Goal: Task Accomplishment & Management: Use online tool/utility

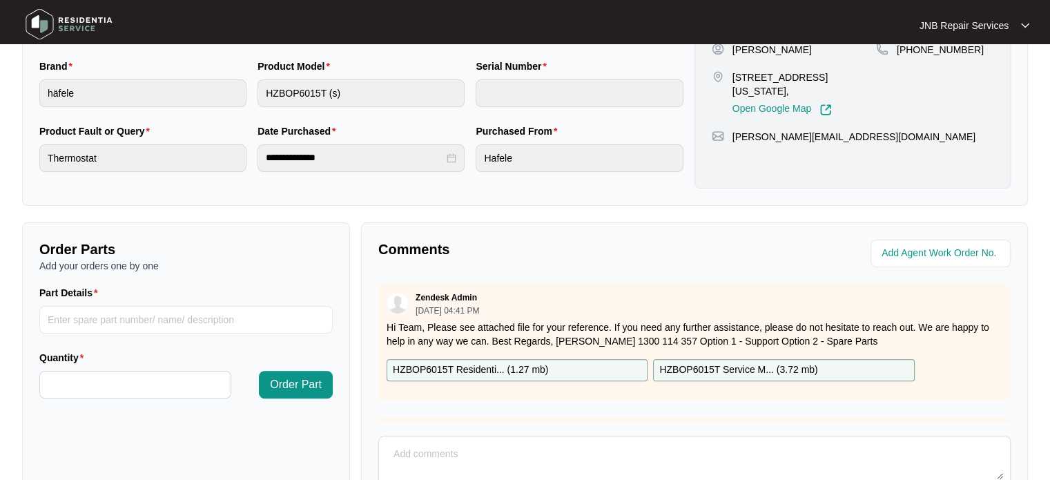
scroll to position [434, 0]
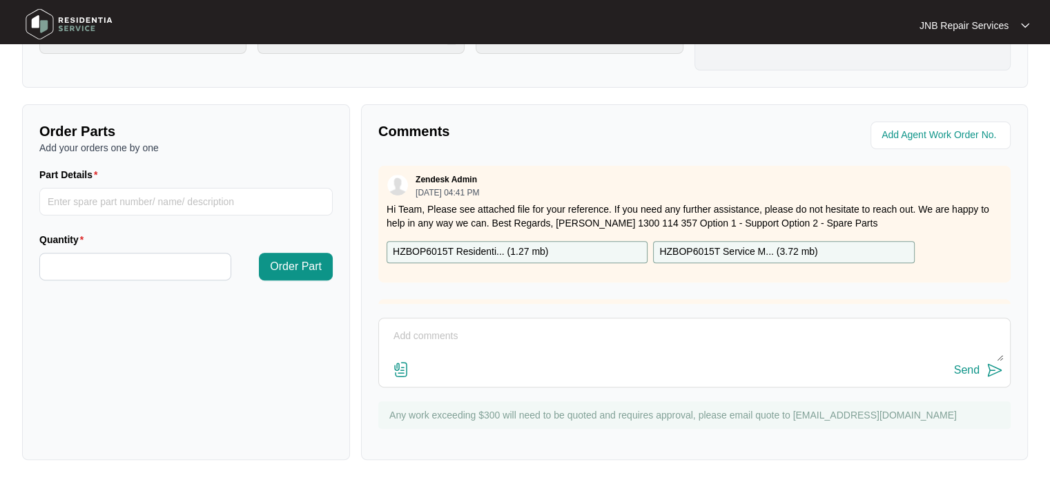
click at [406, 371] on img at bounding box center [401, 369] width 17 height 17
click at [0, 0] on input "file" at bounding box center [0, 0] width 0 height 0
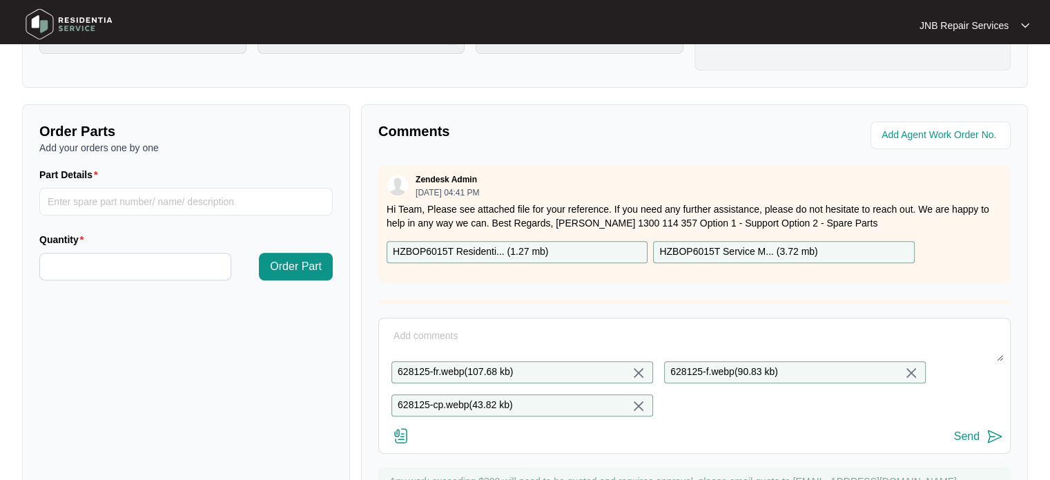
click at [492, 340] on textarea at bounding box center [694, 343] width 617 height 36
click at [492, 331] on textarea at bounding box center [694, 343] width 617 height 36
paste textarea "628125 [DATE] [PERSON_NAME] Checked replaced fan motor. Tested okay Assembled, …"
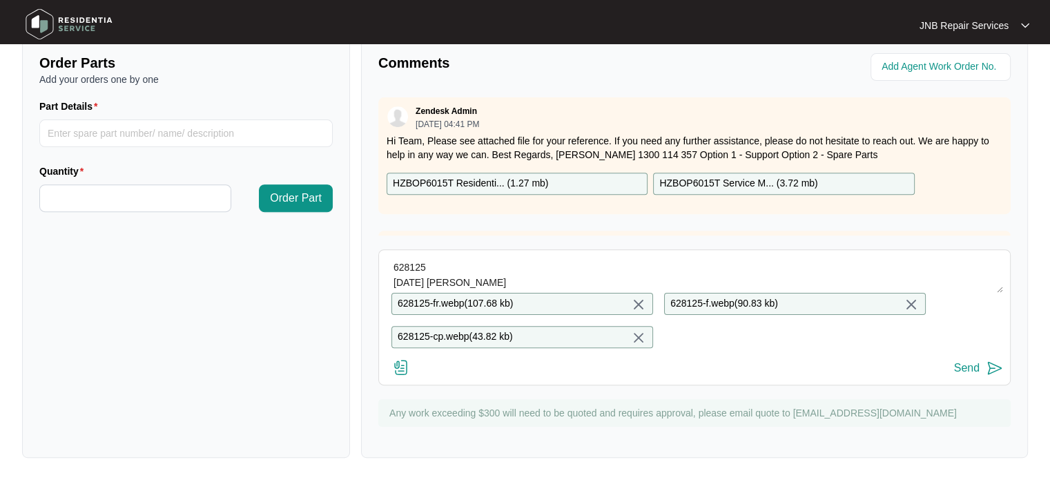
type textarea "628125 [DATE] [PERSON_NAME] Checked replaced fan motor. Tested okay Assembled, …"
click at [1001, 373] on img at bounding box center [995, 368] width 17 height 17
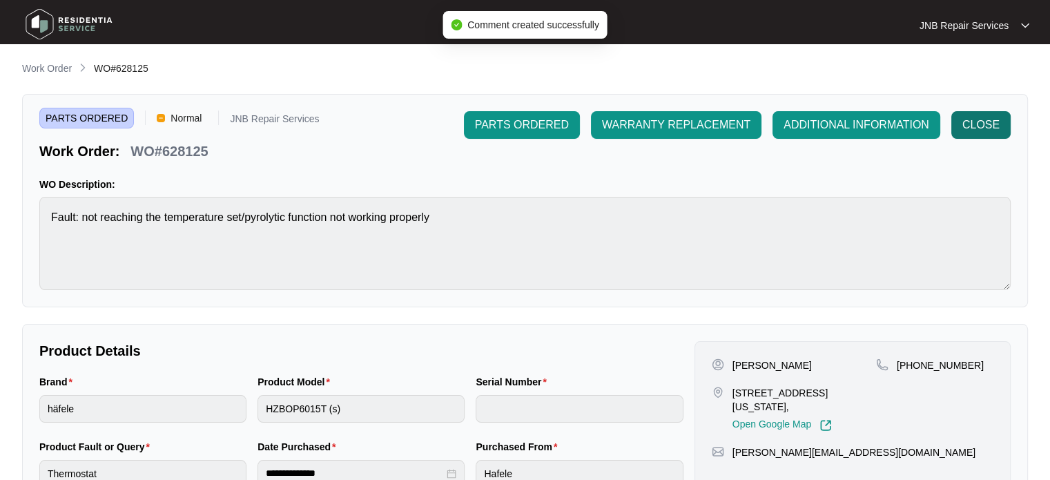
click at [987, 126] on span "CLOSE" at bounding box center [980, 125] width 37 height 17
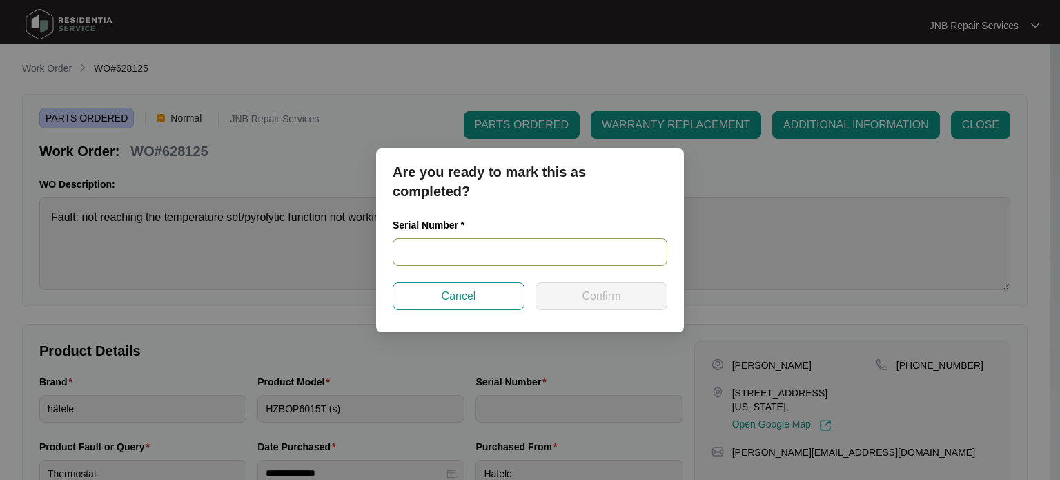
drag, startPoint x: 496, startPoint y: 258, endPoint x: 492, endPoint y: 248, distance: 10.5
click at [495, 258] on input "text" at bounding box center [530, 252] width 275 height 28
drag, startPoint x: 495, startPoint y: 252, endPoint x: 491, endPoint y: 260, distance: 8.7
click at [493, 253] on input "text" at bounding box center [530, 252] width 275 height 28
paste input "2024040184"
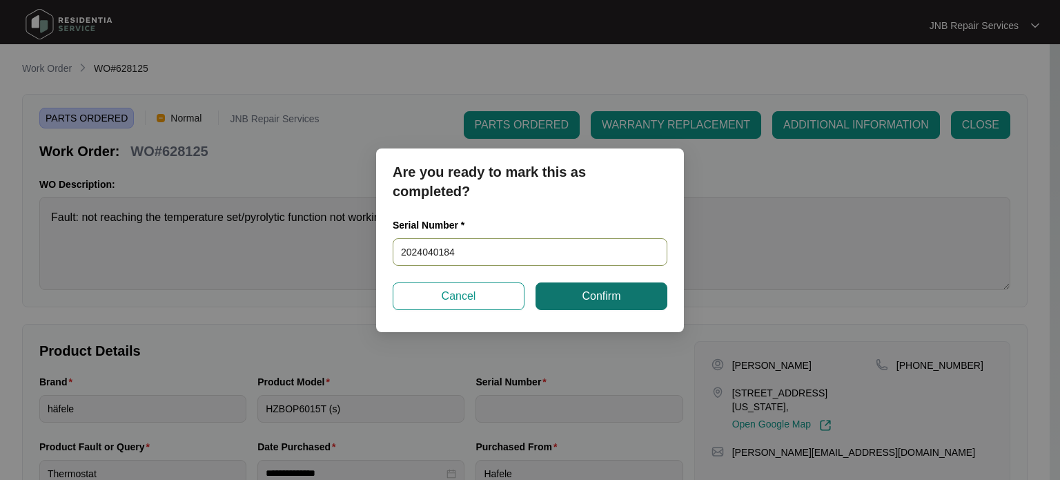
type input "2024040184"
click at [638, 307] on button "Confirm" at bounding box center [602, 296] width 132 height 28
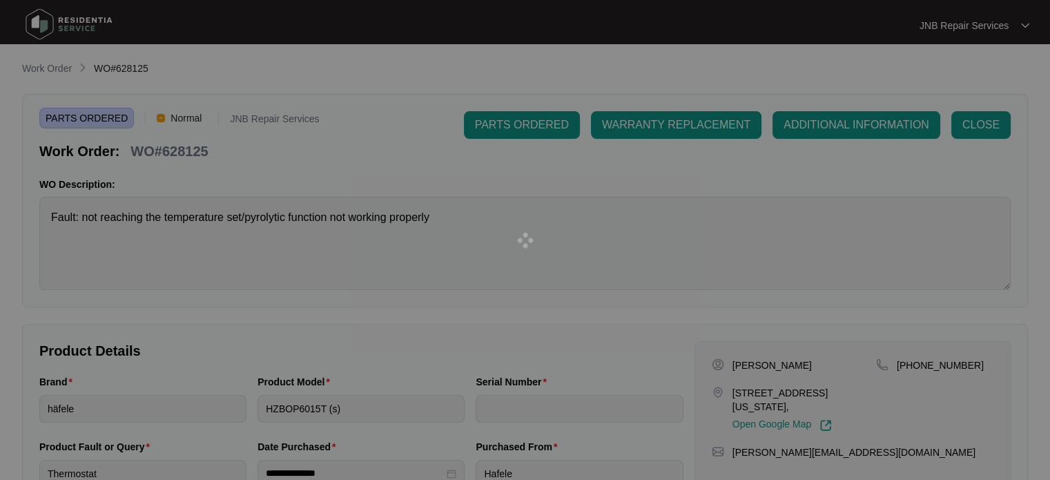
type input "2024040184"
